Goal: Information Seeking & Learning: Learn about a topic

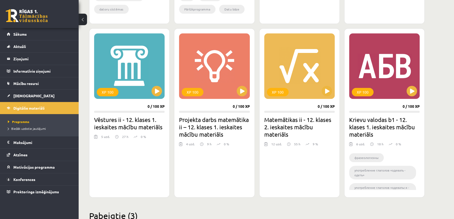
scroll to position [402, 0]
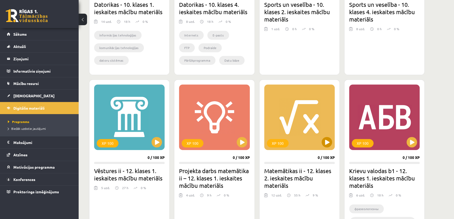
click at [300, 113] on div "XP 100" at bounding box center [299, 117] width 71 height 66
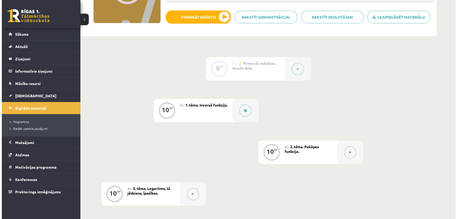
scroll to position [159, 0]
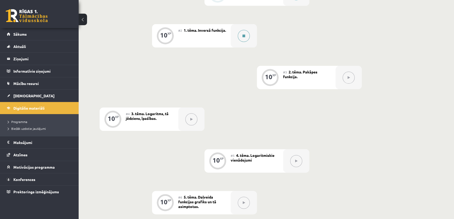
click at [245, 43] on div at bounding box center [244, 35] width 26 height 23
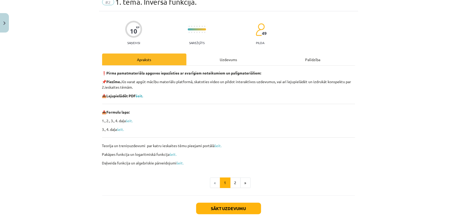
scroll to position [52, 0]
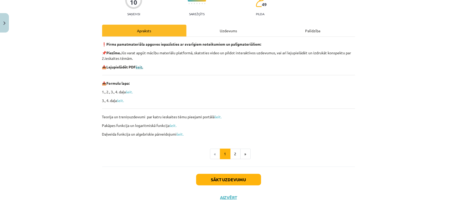
click at [142, 68] on b "šeit." at bounding box center [139, 66] width 7 height 5
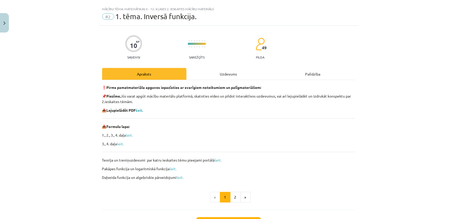
scroll to position [0, 0]
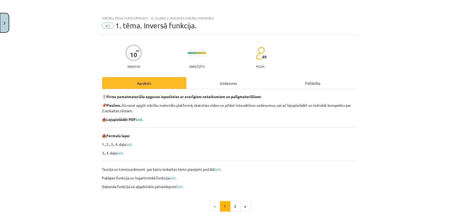
click at [9, 27] on button "Close" at bounding box center [4, 22] width 9 height 19
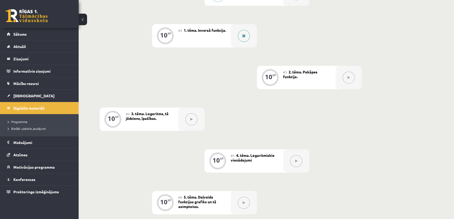
click at [248, 34] on button at bounding box center [244, 36] width 12 height 12
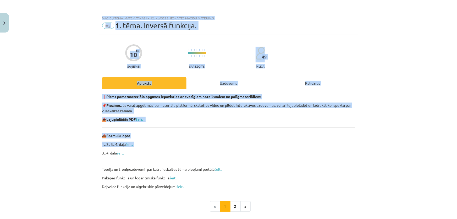
drag, startPoint x: 71, startPoint y: 7, endPoint x: 337, endPoint y: 140, distance: 297.2
click at [337, 140] on div "Mācību tēma: Matemātikas ii - 12. klases 2. ieskaites mācību materiāls #2 1. tē…" at bounding box center [228, 109] width 457 height 219
click at [337, 140] on div "❗ Pirms pamatmateriāla apguves iepazīsties ar svarīgiem noteikumiem un palīgmat…" at bounding box center [228, 141] width 253 height 95
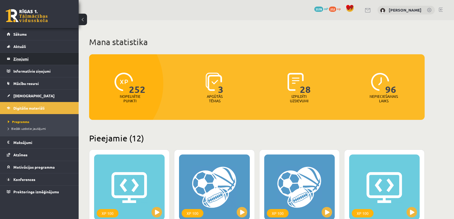
scroll to position [402, 0]
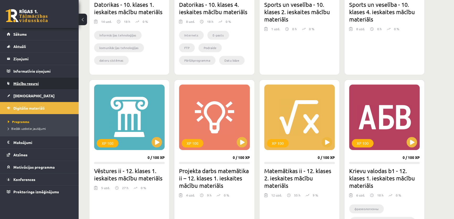
click at [35, 86] on link "Mācību resursi" at bounding box center [39, 83] width 65 height 12
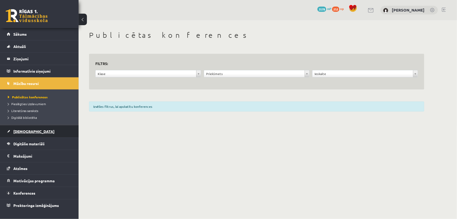
click at [23, 130] on span "[DEMOGRAPHIC_DATA]" at bounding box center [33, 131] width 41 height 5
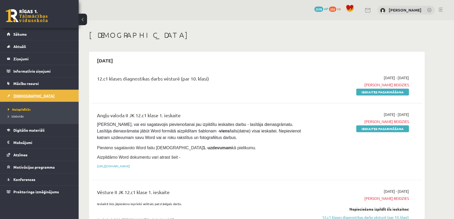
click at [23, 130] on span "Digitālie materiāli" at bounding box center [28, 130] width 31 height 5
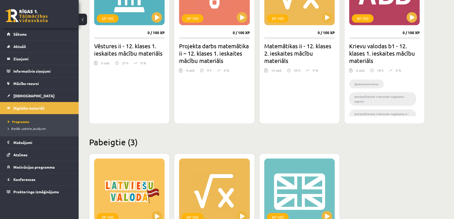
scroll to position [516, 0]
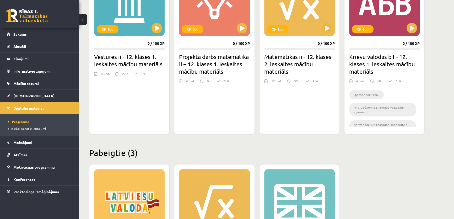
click at [300, 53] on h2 "Matemātikas ii - 12. klases 2. ieskaites mācību materiāls" at bounding box center [299, 64] width 71 height 22
click at [301, 59] on h2 "Matemātikas ii - 12. klases 2. ieskaites mācību materiāls" at bounding box center [299, 64] width 71 height 22
click at [285, 22] on div "XP 100" at bounding box center [299, 3] width 71 height 66
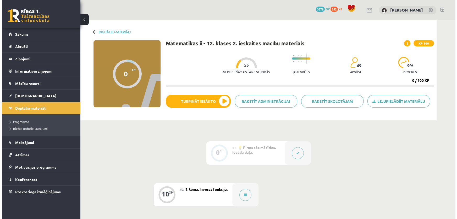
scroll to position [79, 0]
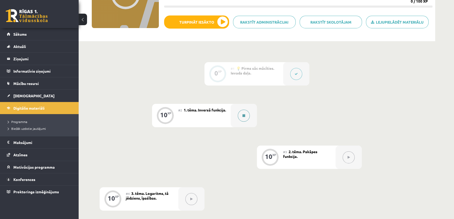
click at [242, 111] on button at bounding box center [244, 116] width 12 height 12
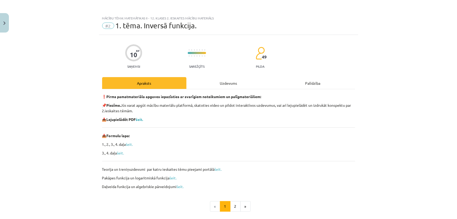
click at [223, 84] on div "Uzdevums" at bounding box center [229, 83] width 84 height 12
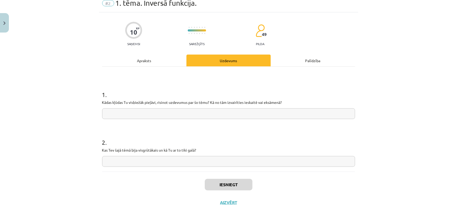
scroll to position [28, 0]
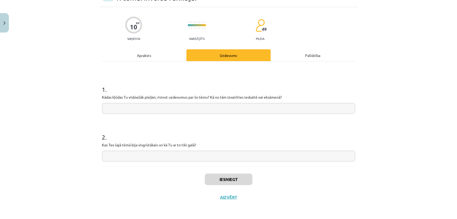
click at [124, 55] on div "Apraksts" at bounding box center [144, 55] width 84 height 12
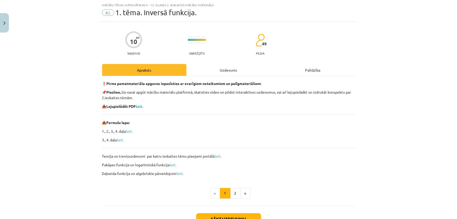
click at [219, 66] on div "Uzdevums" at bounding box center [229, 70] width 84 height 12
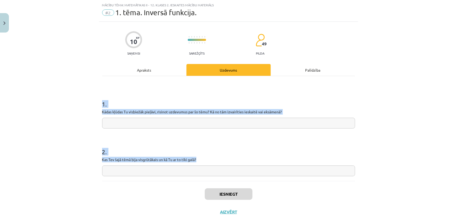
drag, startPoint x: 98, startPoint y: 99, endPoint x: 238, endPoint y: 159, distance: 152.8
click at [238, 159] on div "10 XP Saņemsi Sarežģīts 49 pilda Apraksts Uzdevums Palīdzība 1 . Kādas kļūdas T…" at bounding box center [228, 121] width 259 height 199
click at [238, 159] on p "Kas Tev šajā tēmā bija visgrūtākais un kā Tu ar to tiki galā?" at bounding box center [228, 160] width 253 height 6
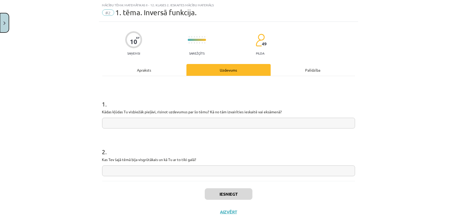
click at [4, 20] on button "Close" at bounding box center [4, 22] width 9 height 19
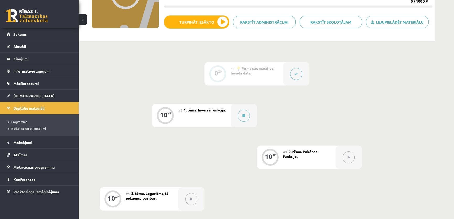
click at [53, 110] on link "Digitālie materiāli" at bounding box center [39, 108] width 65 height 12
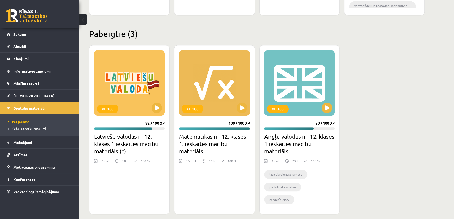
scroll to position [641, 0]
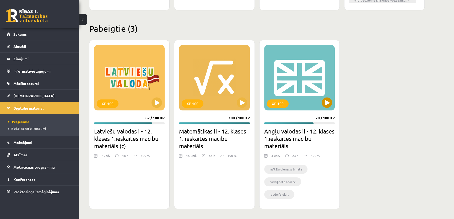
click at [313, 84] on div "XP 100" at bounding box center [299, 78] width 71 height 66
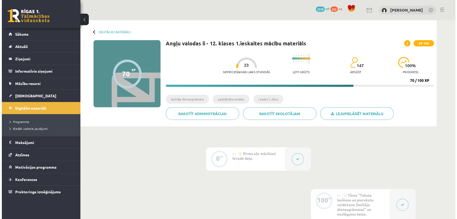
scroll to position [135, 0]
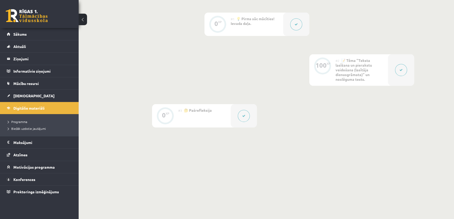
click at [398, 68] on button at bounding box center [401, 70] width 12 height 12
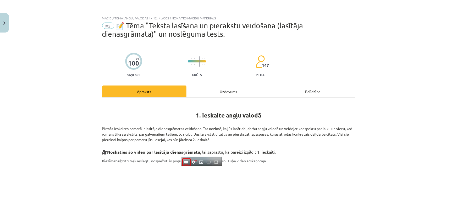
click at [222, 91] on div "Uzdevums" at bounding box center [229, 91] width 84 height 12
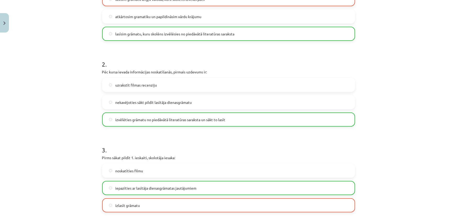
scroll to position [0, 0]
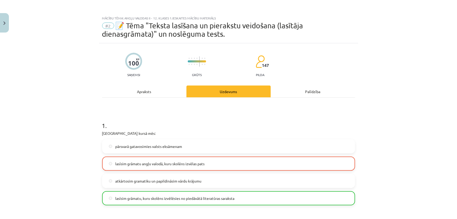
drag, startPoint x: 172, startPoint y: 163, endPoint x: 188, endPoint y: 58, distance: 106.2
click at [166, 90] on div "Apraksts" at bounding box center [144, 91] width 84 height 12
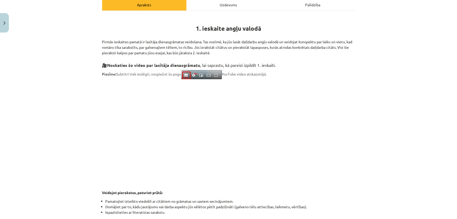
scroll to position [11, 0]
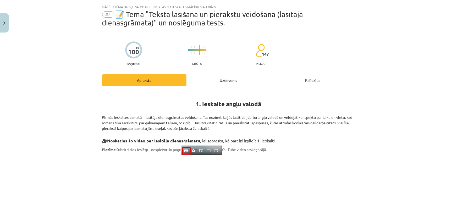
click at [222, 81] on div "Uzdevums" at bounding box center [229, 80] width 84 height 12
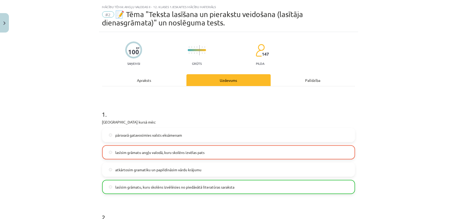
scroll to position [13, 0]
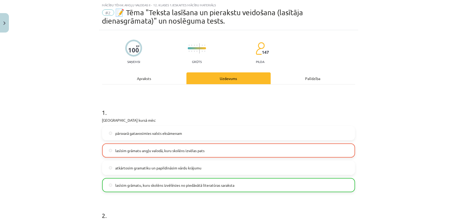
drag, startPoint x: 126, startPoint y: 50, endPoint x: 138, endPoint y: 48, distance: 12.5
click at [138, 48] on div at bounding box center [133, 48] width 17 height 17
click at [144, 53] on div "100 XP Saņemsi Grūts 147 pilda" at bounding box center [228, 49] width 253 height 27
drag, startPoint x: 139, startPoint y: 50, endPoint x: 126, endPoint y: 51, distance: 13.1
click at [126, 51] on div at bounding box center [133, 48] width 17 height 17
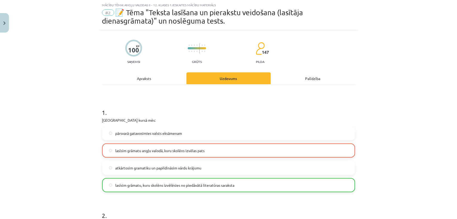
click at [141, 54] on div "100 XP Saņemsi Grūts 147 pilda" at bounding box center [228, 49] width 253 height 27
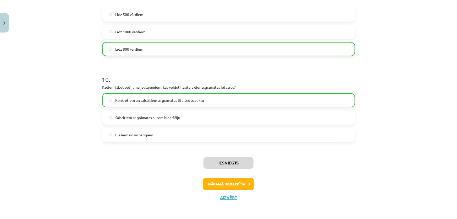
drag, startPoint x: 158, startPoint y: 95, endPoint x: 149, endPoint y: 202, distance: 107.0
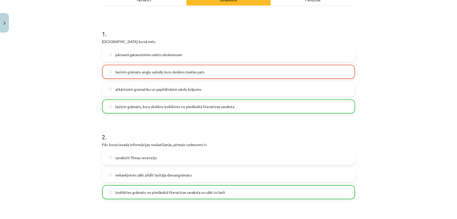
scroll to position [0, 0]
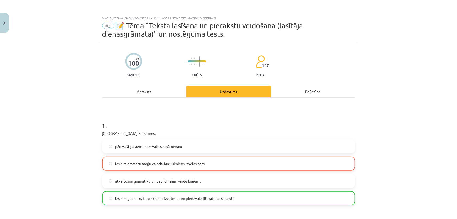
drag, startPoint x: 133, startPoint y: 164, endPoint x: 132, endPoint y: 83, distance: 81.0
click at [162, 93] on div "Apraksts" at bounding box center [144, 91] width 84 height 12
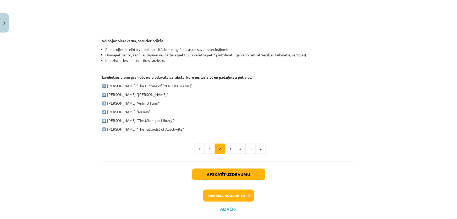
scroll to position [250, 0]
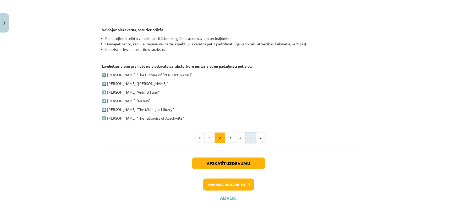
click at [250, 136] on button "5" at bounding box center [251, 138] width 10 height 10
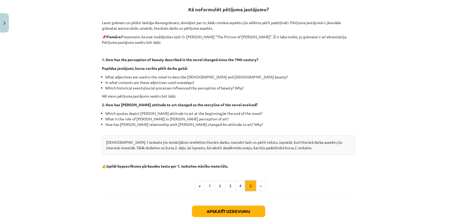
scroll to position [102, 0]
click at [213, 188] on button "1" at bounding box center [210, 186] width 10 height 10
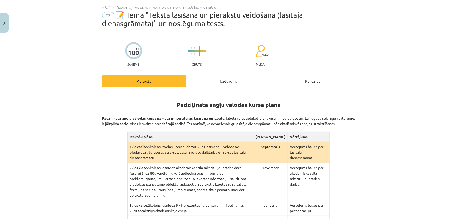
scroll to position [0, 0]
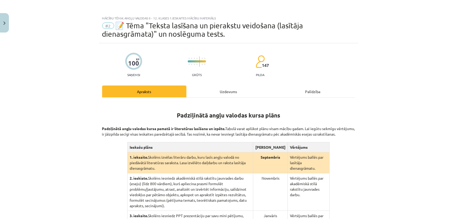
click at [223, 96] on div "Uzdevums" at bounding box center [229, 91] width 84 height 12
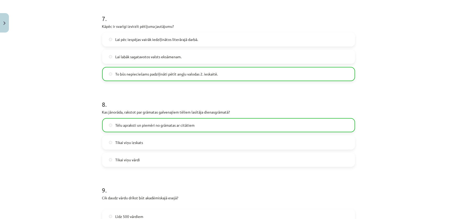
scroll to position [823, 0]
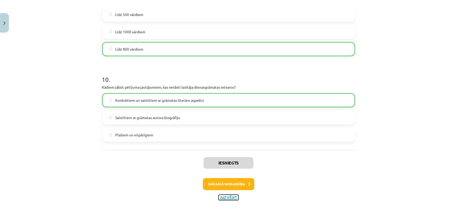
click at [229, 195] on button "Aizvērt" at bounding box center [229, 197] width 20 height 5
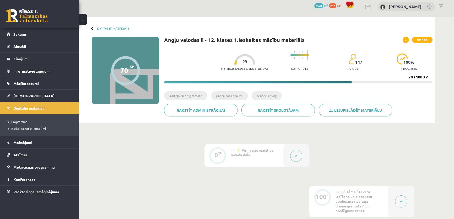
scroll to position [0, 0]
